Goal: Find contact information: Find contact information

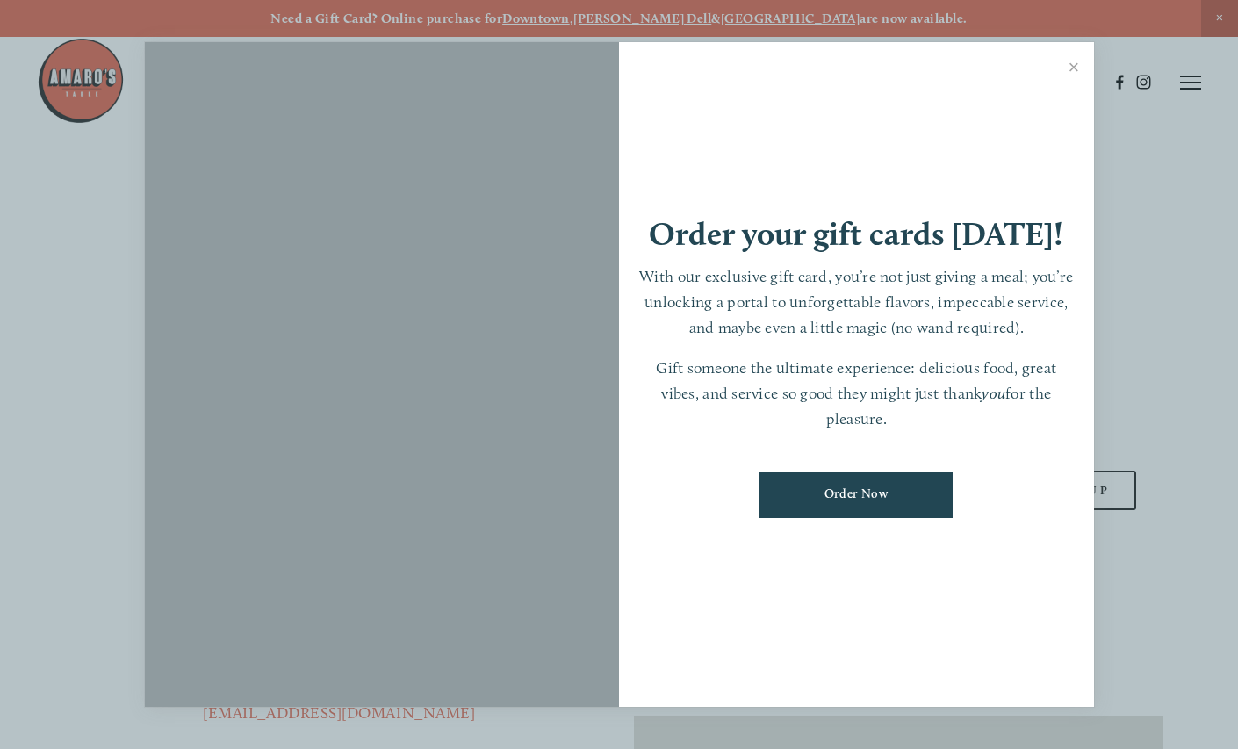
click at [1220, 16] on div at bounding box center [619, 374] width 1238 height 749
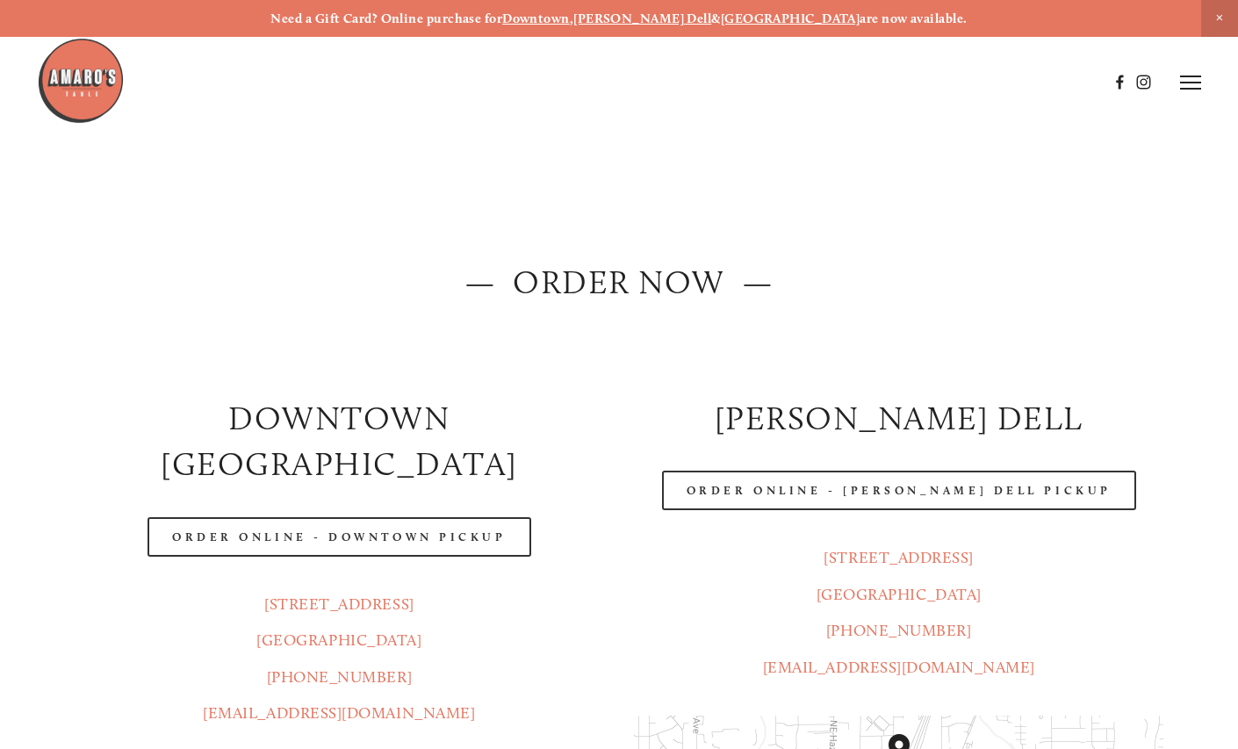
click at [69, 90] on img at bounding box center [81, 81] width 88 height 88
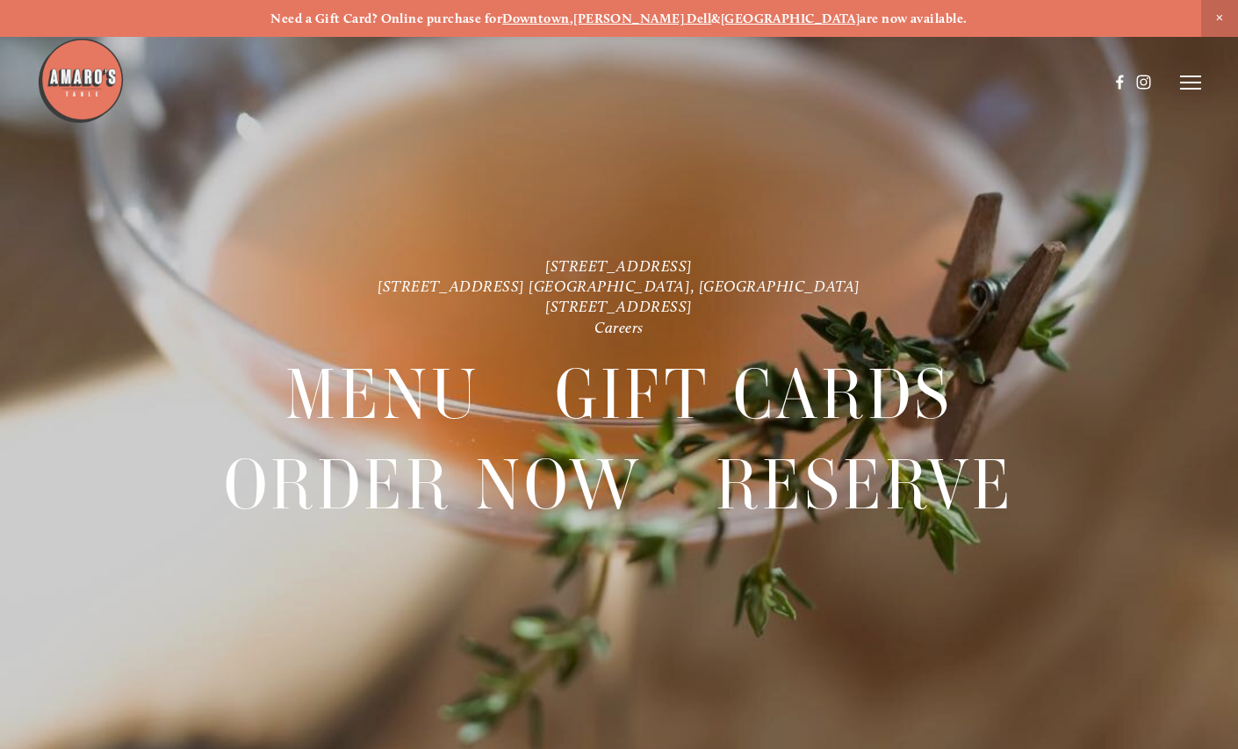
click at [1186, 81] on icon at bounding box center [1190, 83] width 21 height 16
click at [984, 83] on span "Visit" at bounding box center [990, 82] width 25 height 15
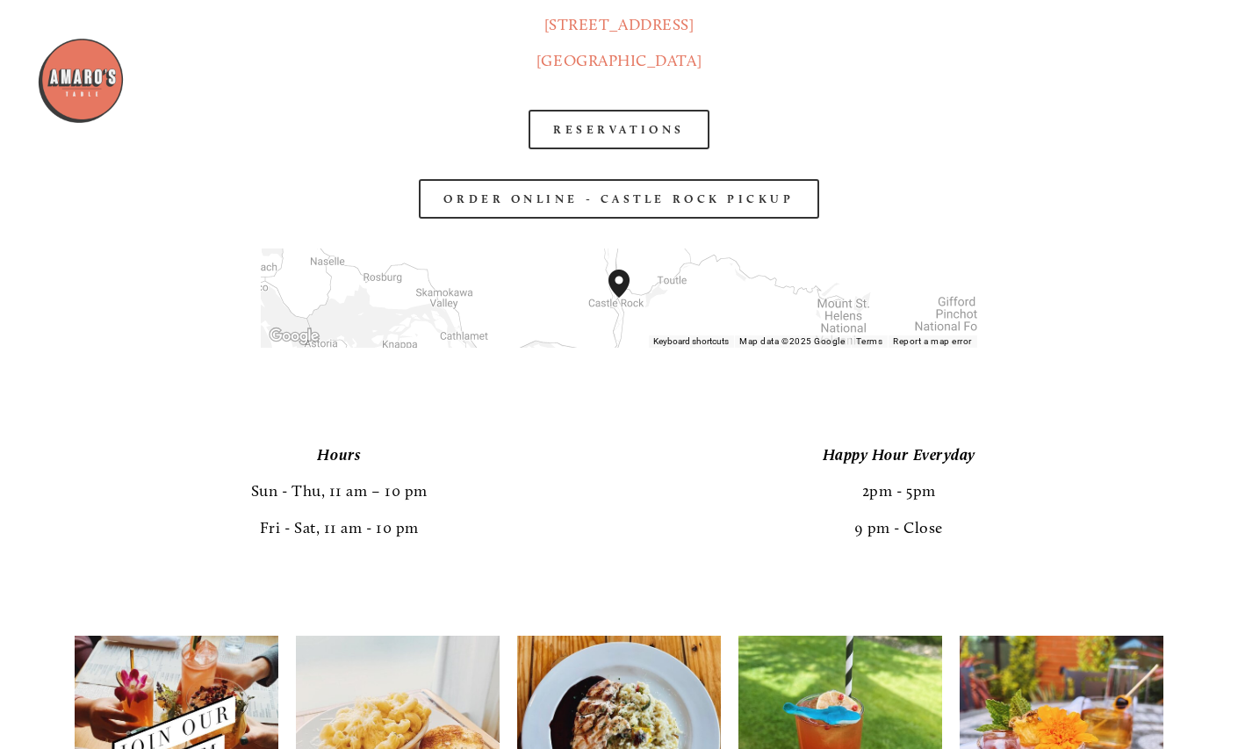
scroll to position [2835, 0]
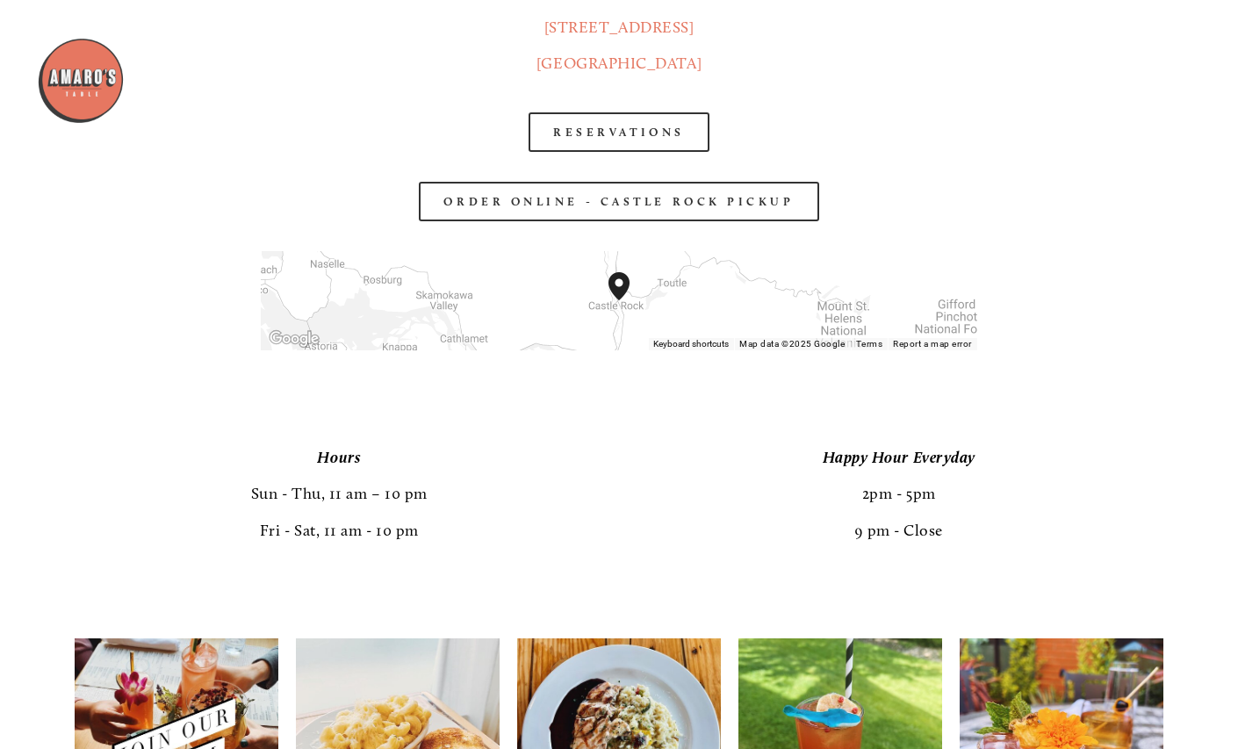
click at [625, 135] on header "Menu Order Now Visit Gallery 0" at bounding box center [619, 82] width 1164 height 165
click at [622, 128] on header "Menu Order Now Visit Gallery 0" at bounding box center [619, 82] width 1164 height 165
click at [618, 130] on header "Menu Order Now Visit Gallery 0" at bounding box center [619, 82] width 1164 height 165
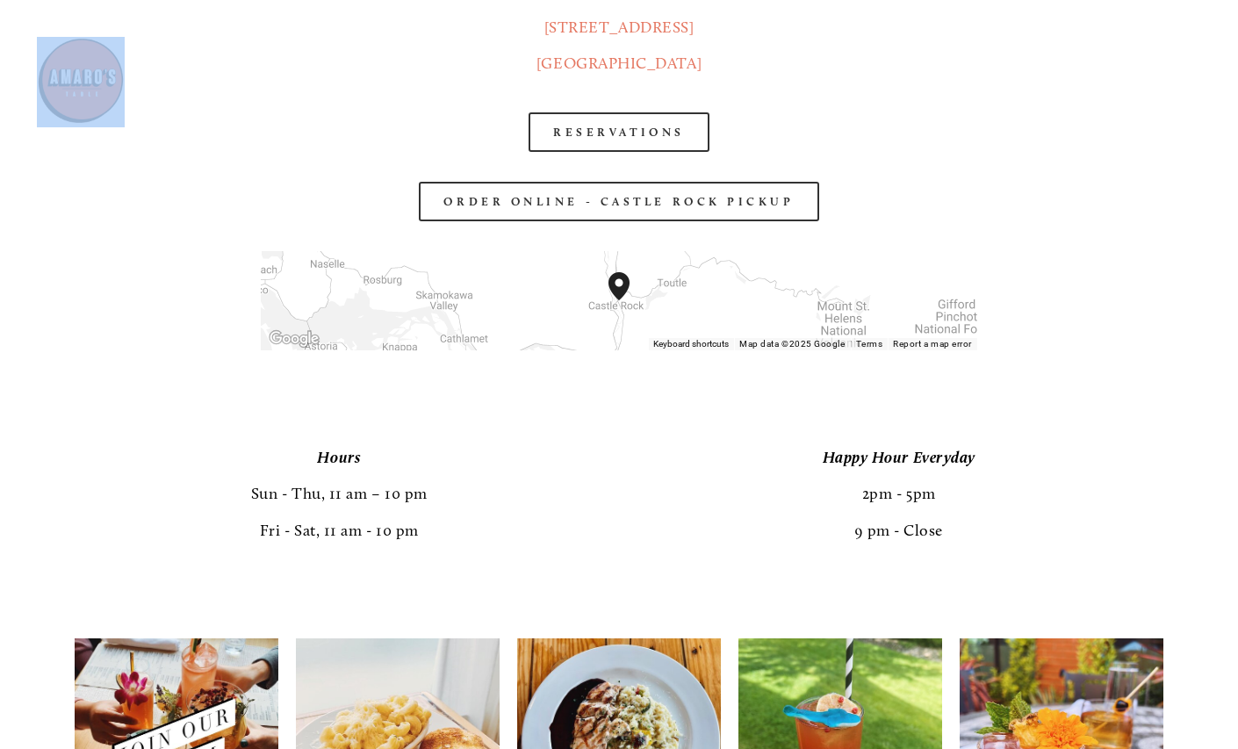
click at [618, 130] on header "Menu Order Now Visit Gallery 0" at bounding box center [619, 82] width 1164 height 165
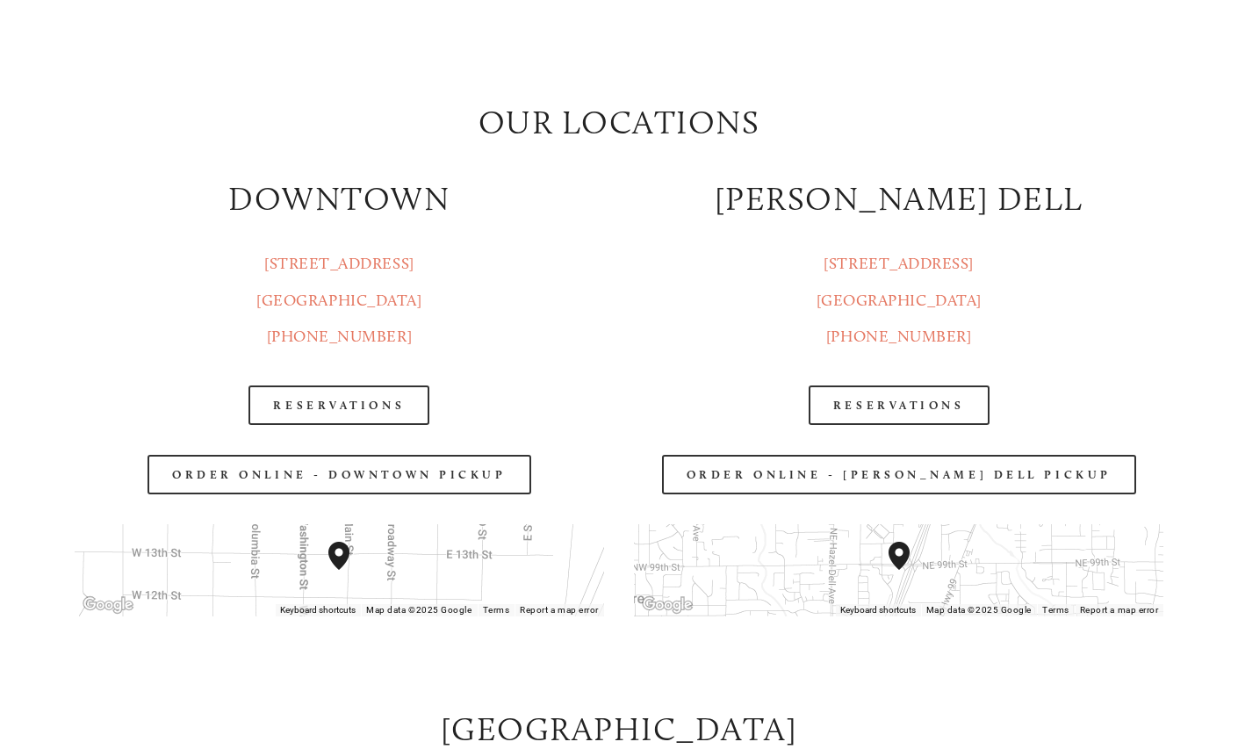
scroll to position [2067, 0]
click at [314, 398] on link "Reservations" at bounding box center [339, 406] width 181 height 40
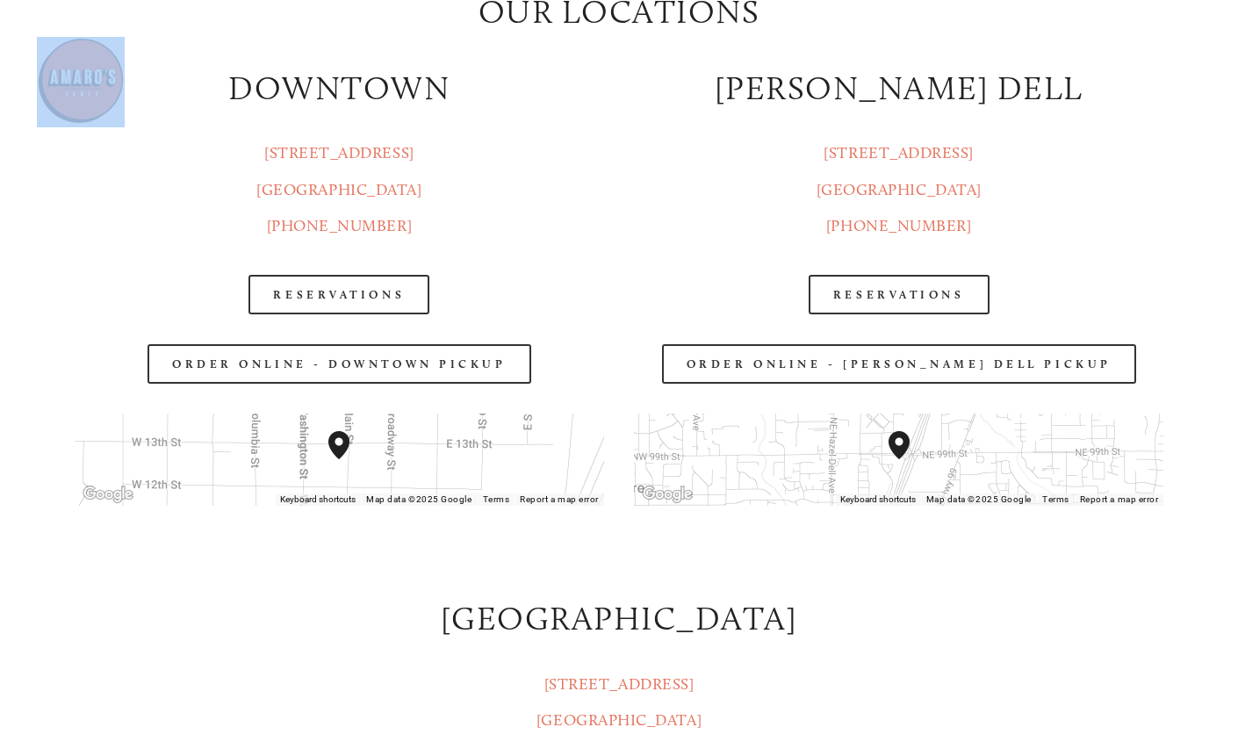
scroll to position [2173, 0]
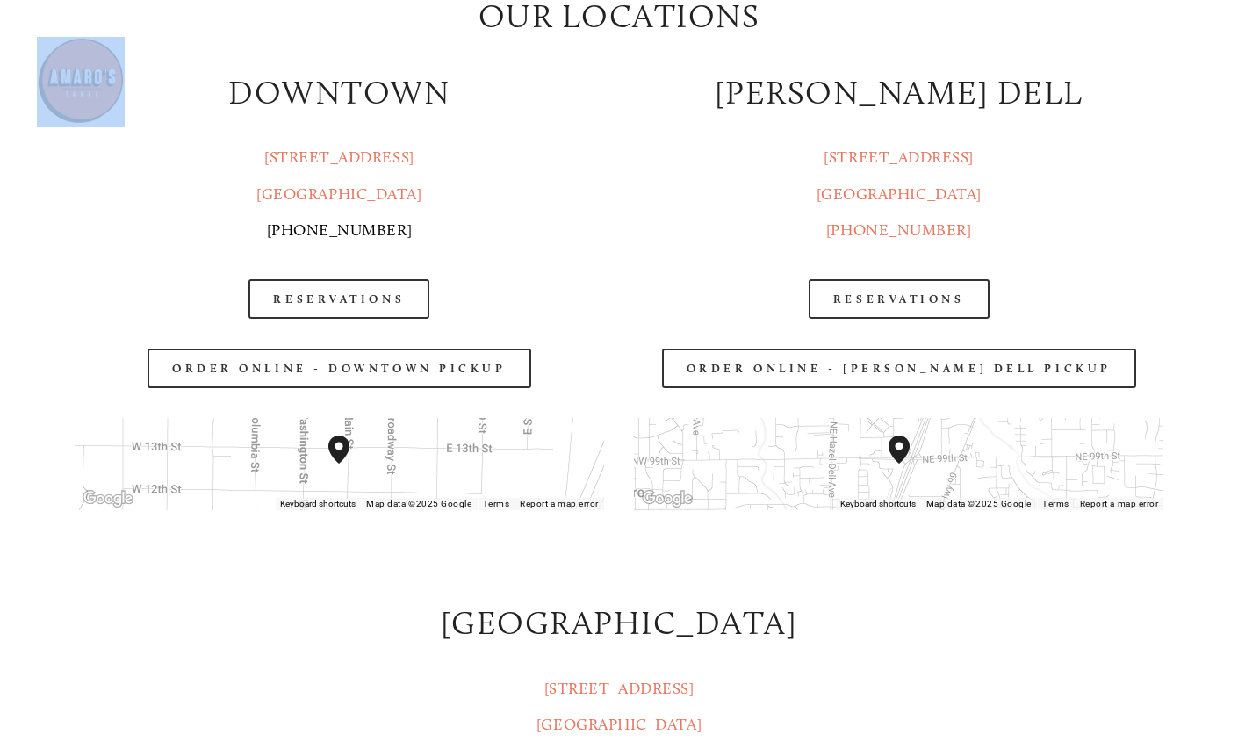
click at [334, 227] on link "[PHONE_NUMBER]" at bounding box center [340, 229] width 146 height 19
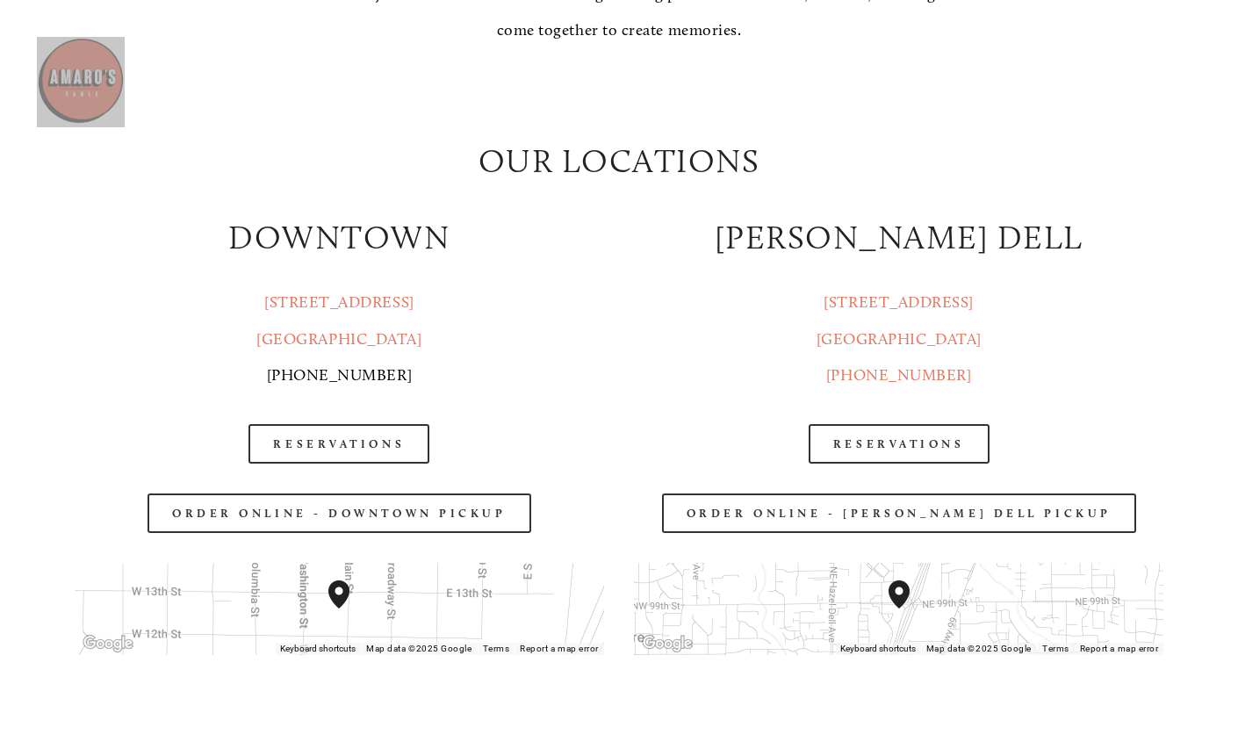
scroll to position [2040, 0]
